Goal: Information Seeking & Learning: Learn about a topic

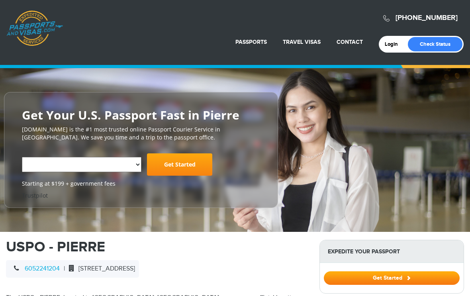
select select "**********"
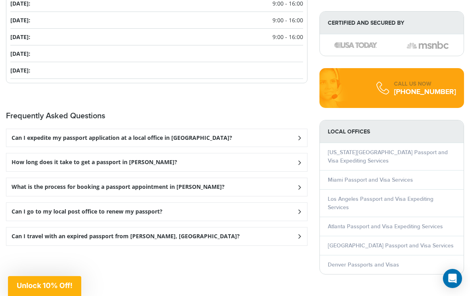
scroll to position [920, 0]
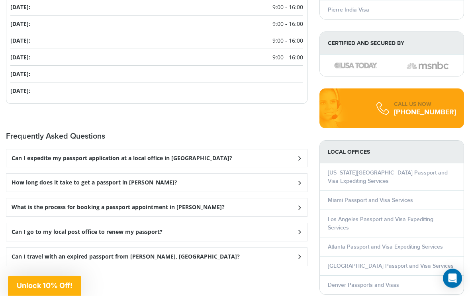
click at [306, 150] on div "Can I expedite my passport application at a local office in [GEOGRAPHIC_DATA]?" at bounding box center [156, 159] width 301 height 18
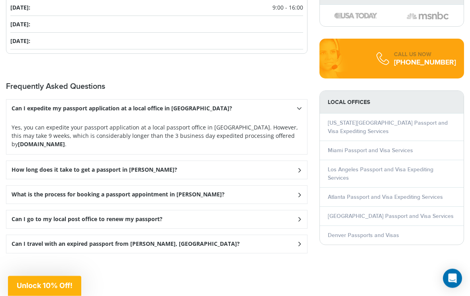
scroll to position [970, 0]
click at [297, 167] on icon at bounding box center [299, 169] width 8 height 5
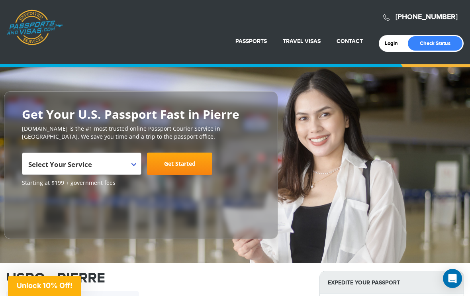
scroll to position [0, 0]
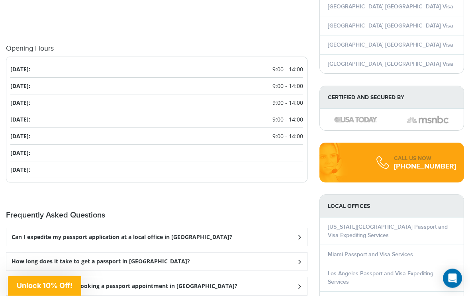
scroll to position [899, 0]
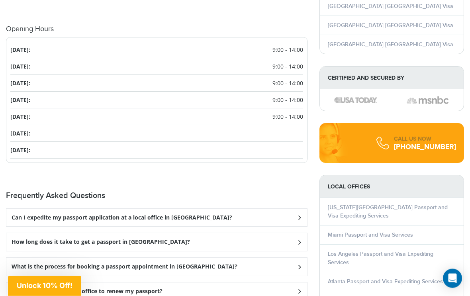
click at [101, 227] on div "Can I expedite my passport application at a local office in Sioux Falls?" at bounding box center [156, 218] width 301 height 18
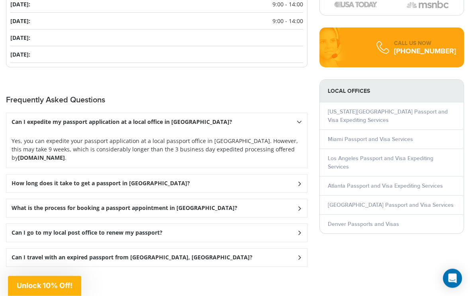
scroll to position [995, 0]
click at [94, 187] on h3 "How long does it take to get a passport in Sioux Falls?" at bounding box center [101, 183] width 179 height 7
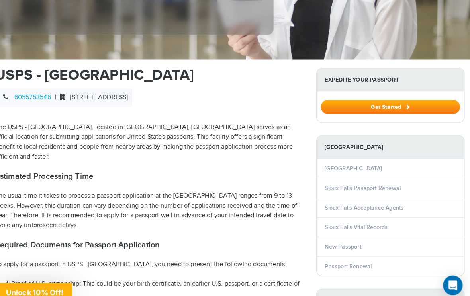
scroll to position [220, 0]
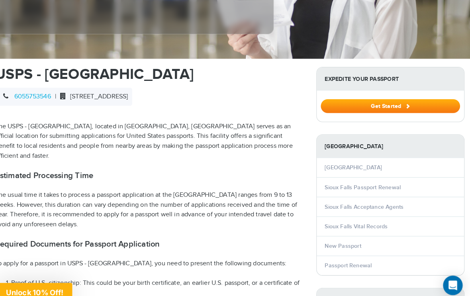
click at [337, 237] on link "New Passport" at bounding box center [345, 240] width 35 height 7
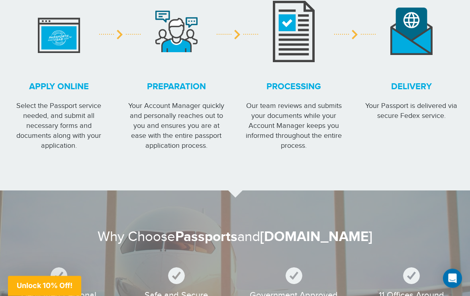
scroll to position [765, 0]
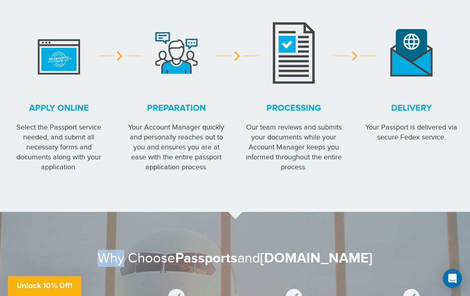
click at [100, 181] on section "Get Your Passport or Visa in 4 Easy Steps Apply online Select the Passport serv…" at bounding box center [235, 75] width 470 height 273
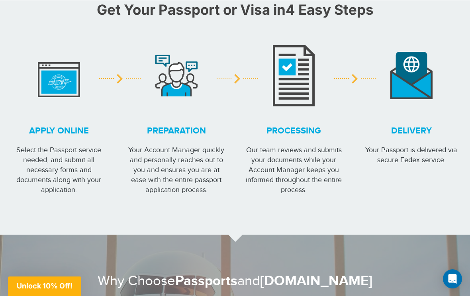
scroll to position [742, 0]
click at [107, 192] on section "Get Your Passport or Visa in 4 Easy Steps Apply online Select the Passport serv…" at bounding box center [235, 97] width 470 height 273
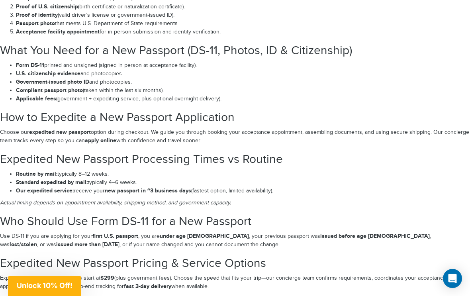
scroll to position [1249, 0]
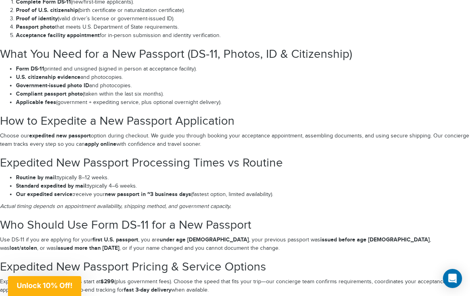
click at [405, 222] on section "Who Should Use Form DS-11 for a New Passport Use DS-11 if you are applying for …" at bounding box center [235, 236] width 470 height 34
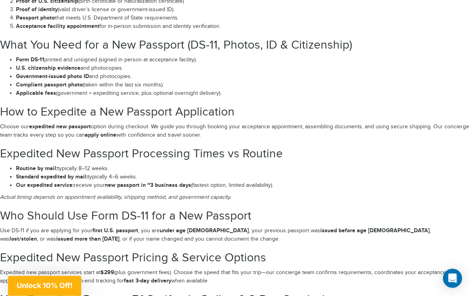
scroll to position [1270, 0]
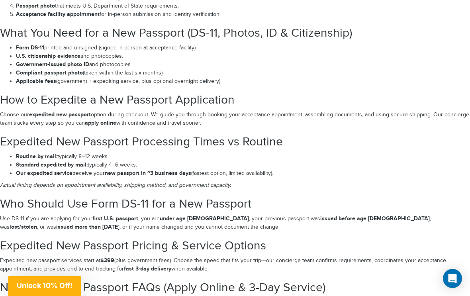
click at [395, 240] on h2 "Expedited New Passport Pricing & Service Options" at bounding box center [235, 246] width 470 height 13
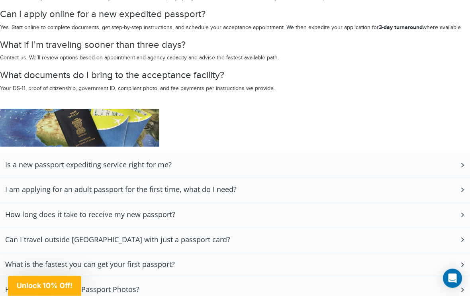
scroll to position [1563, 0]
click at [438, 203] on div "How long does it take to receive my new passport?" at bounding box center [235, 215] width 470 height 25
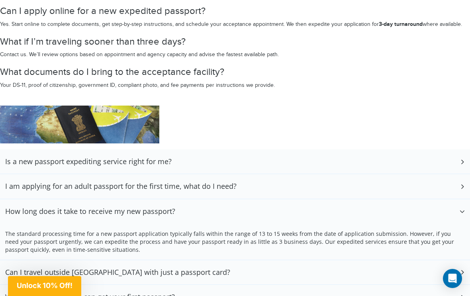
scroll to position [1586, 0]
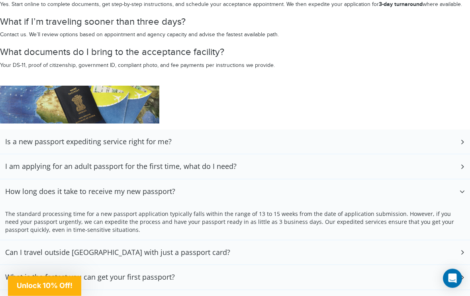
click at [460, 188] on icon at bounding box center [462, 192] width 5 height 8
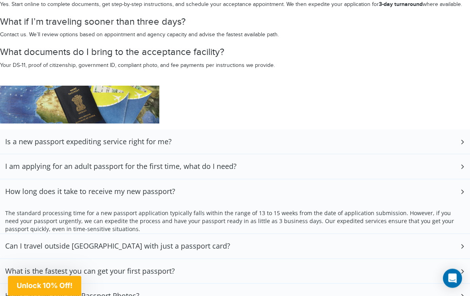
scroll to position [1587, 0]
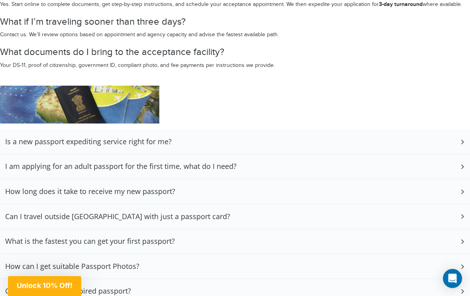
click at [83, 237] on h3 "What is the fastest you can get your first passport?" at bounding box center [90, 241] width 170 height 9
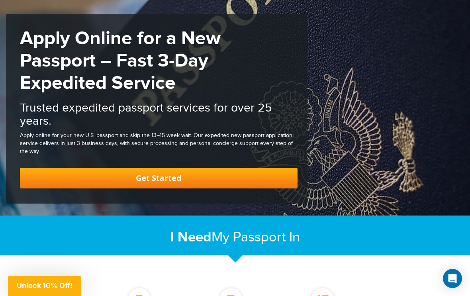
scroll to position [57, 0]
